Goal: Navigation & Orientation: Find specific page/section

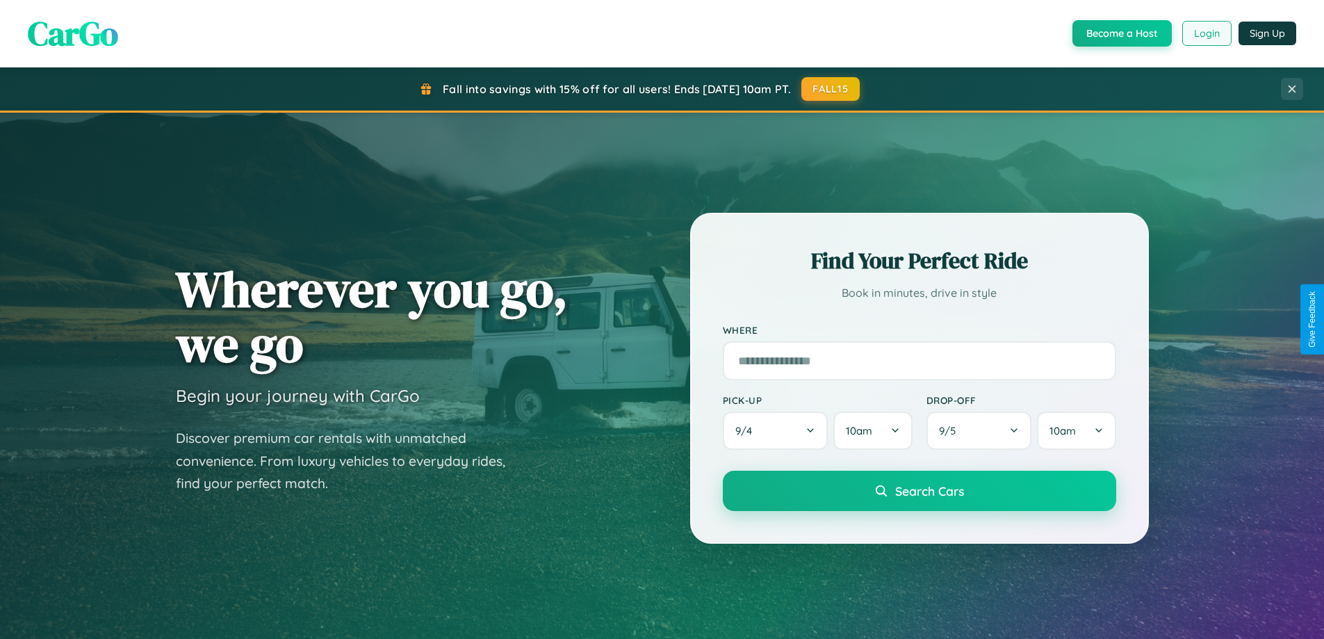
click at [1206, 33] on button "Login" at bounding box center [1206, 33] width 49 height 25
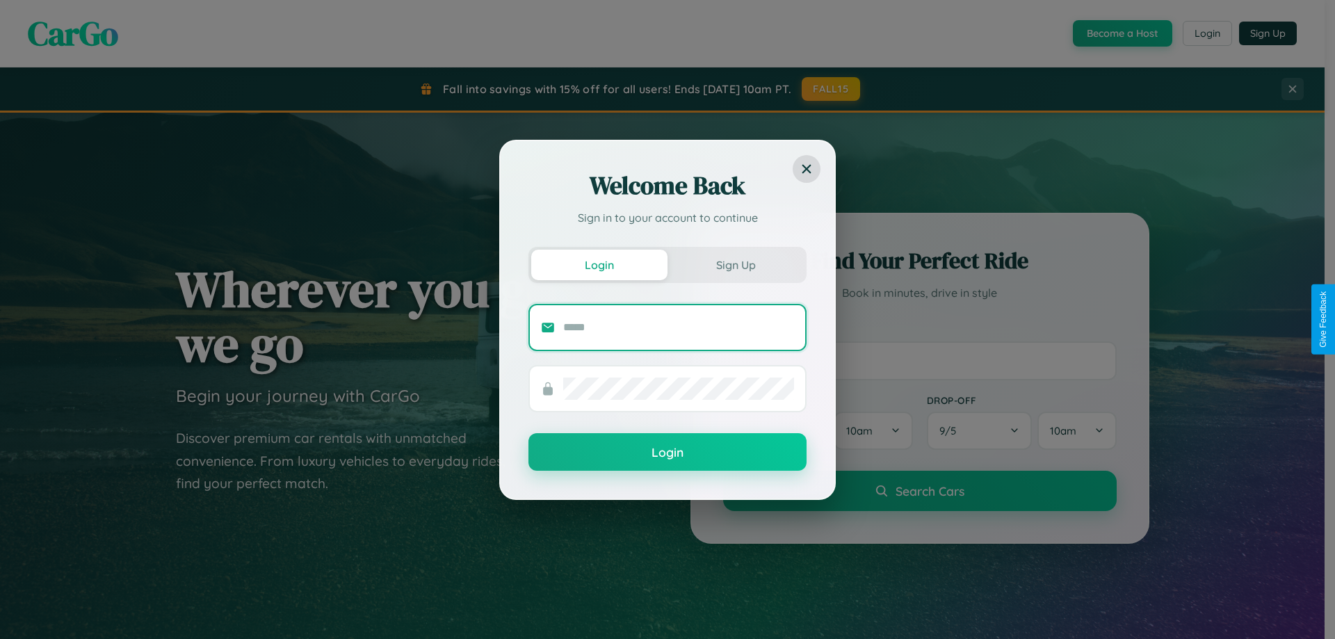
click at [678, 327] on input "text" at bounding box center [678, 327] width 231 height 22
type input "**********"
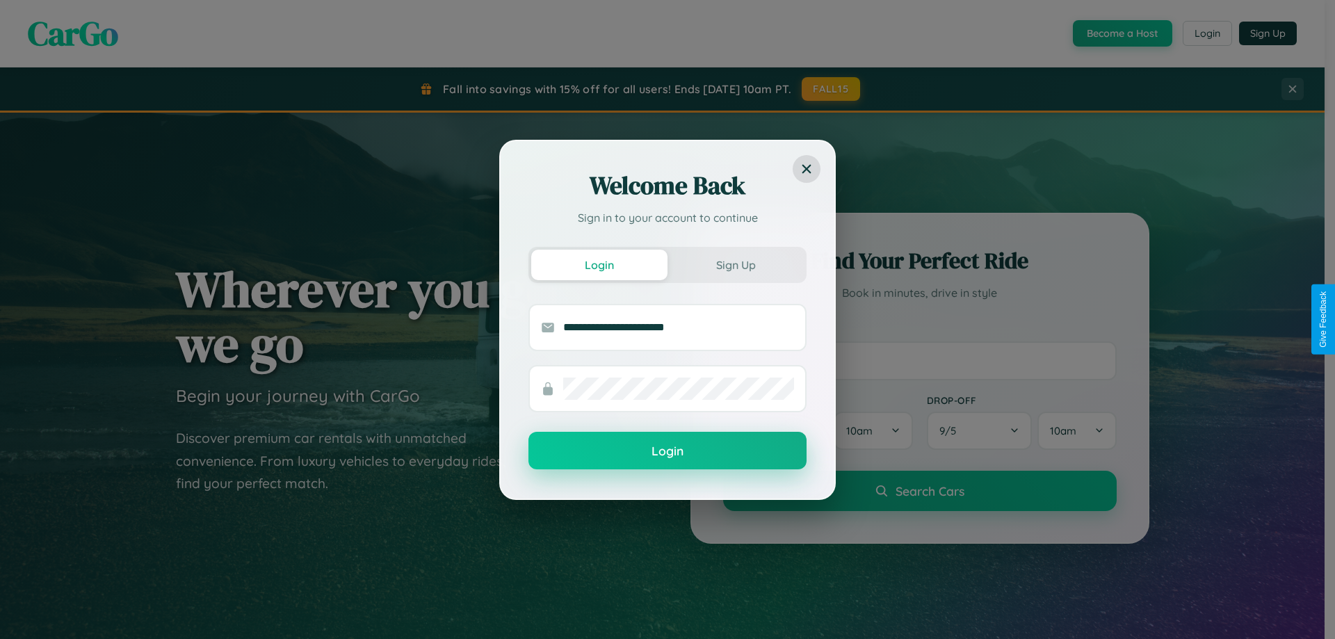
click at [667, 451] on button "Login" at bounding box center [667, 451] width 278 height 38
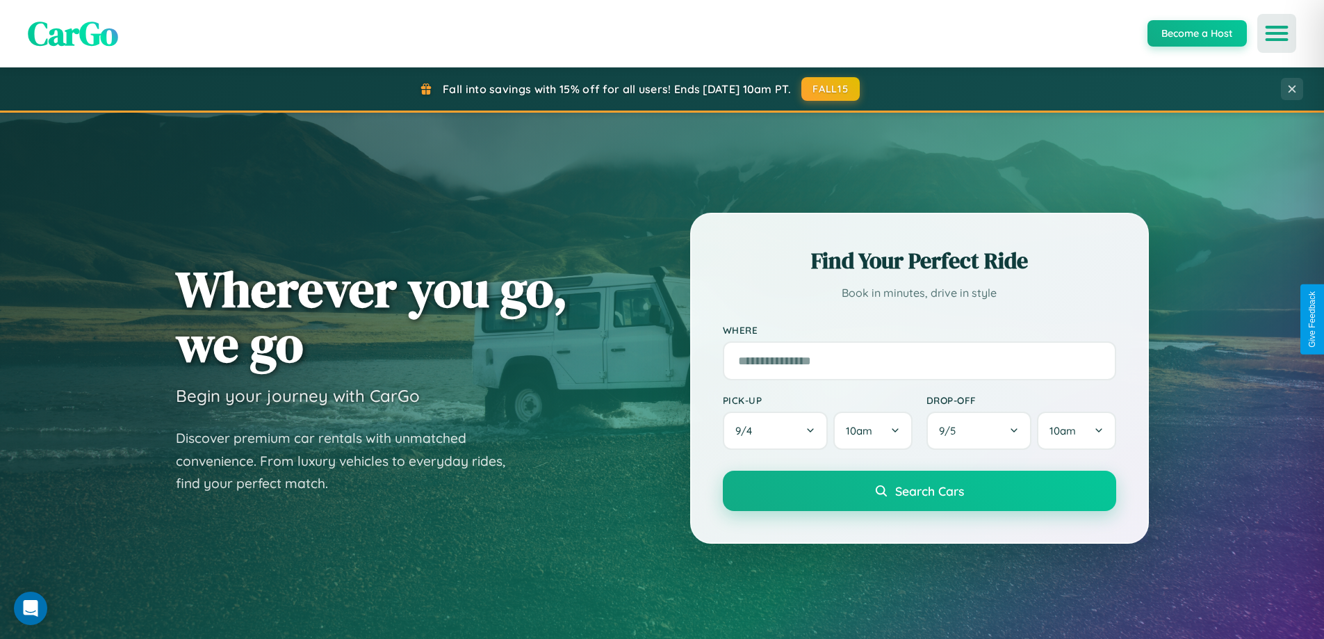
click at [1277, 33] on icon "Open menu" at bounding box center [1277, 33] width 20 height 13
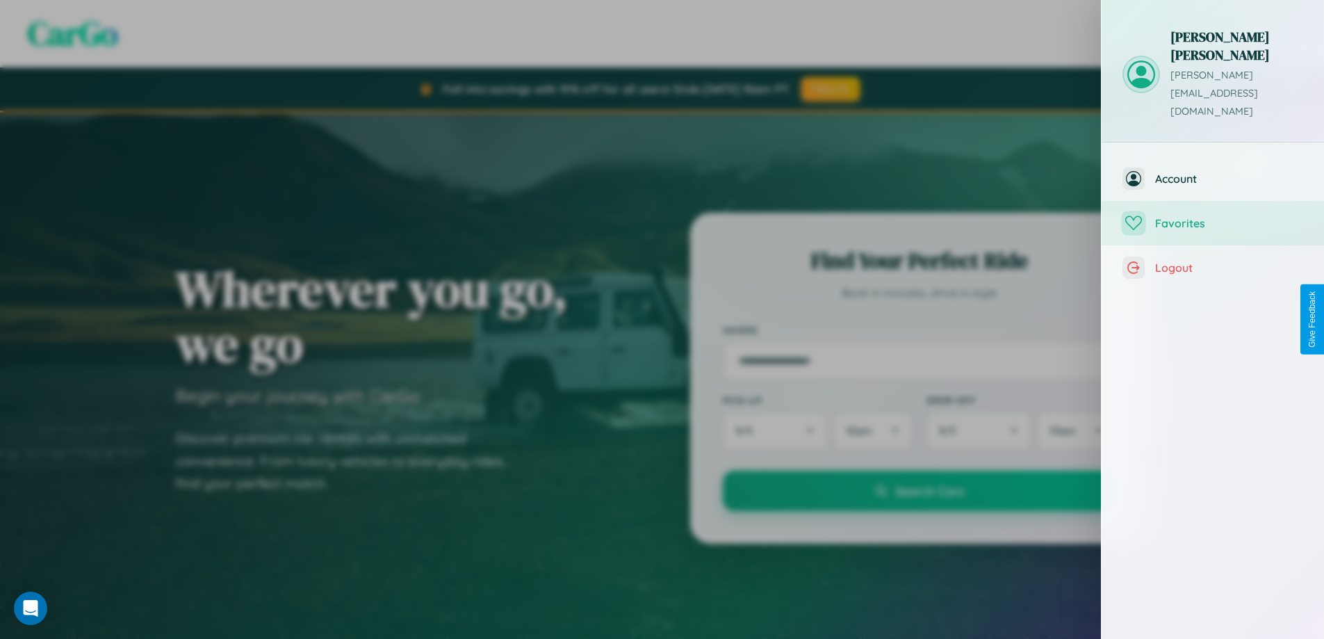
click at [1213, 216] on span "Favorites" at bounding box center [1229, 223] width 148 height 14
